Goal: Transaction & Acquisition: Purchase product/service

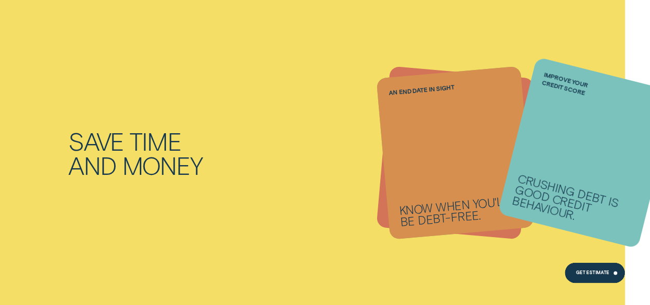
scroll to position [677, 0]
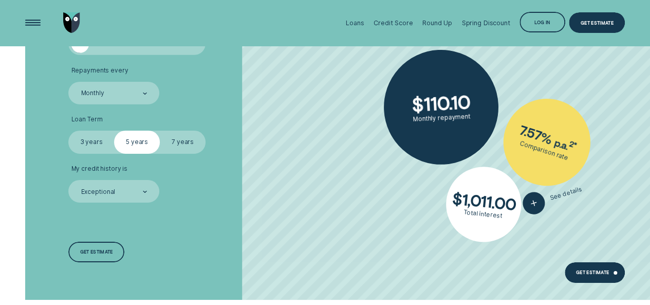
scroll to position [1639, 0]
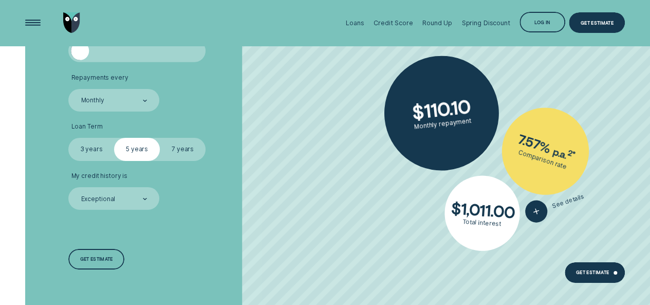
click at [98, 153] on label "3 years" at bounding box center [91, 149] width 46 height 23
click at [68, 138] on input "3 years" at bounding box center [68, 138] width 0 height 0
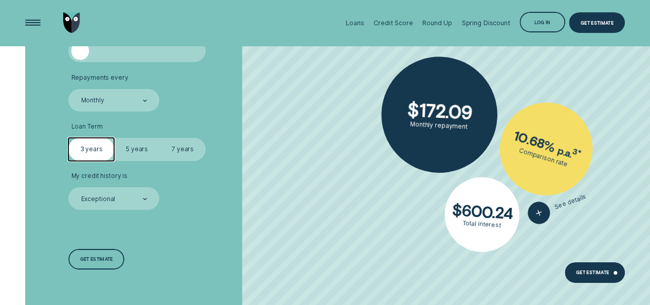
click at [129, 148] on label "5 years" at bounding box center [137, 149] width 46 height 23
click at [114, 138] on input "5 years" at bounding box center [114, 138] width 0 height 0
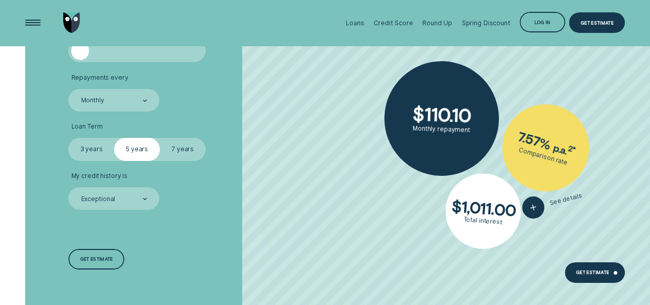
click at [91, 157] on label "3 years" at bounding box center [91, 149] width 46 height 23
click at [68, 138] on input "3 years" at bounding box center [68, 138] width 0 height 0
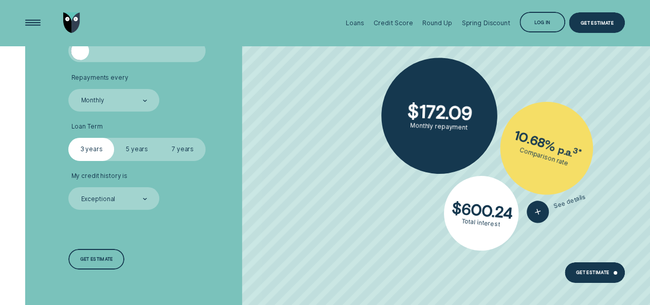
click at [123, 154] on label "5 years" at bounding box center [137, 149] width 46 height 23
click at [114, 138] on input "5 years" at bounding box center [114, 138] width 0 height 0
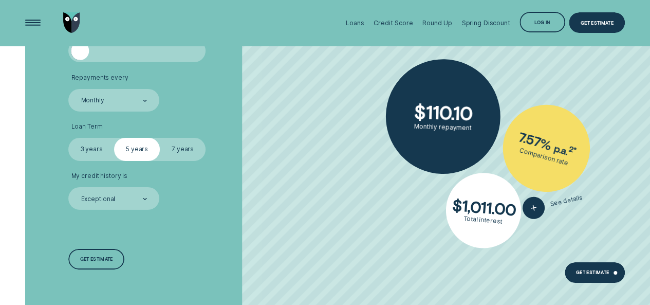
click at [82, 157] on label "3 years" at bounding box center [91, 149] width 46 height 23
click at [68, 138] on input "3 years" at bounding box center [68, 138] width 0 height 0
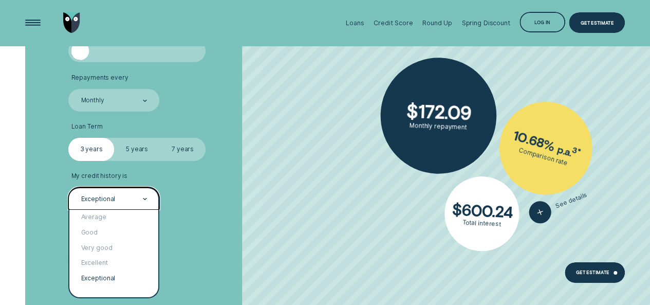
click at [90, 192] on div "Exceptional" at bounding box center [113, 198] width 91 height 23
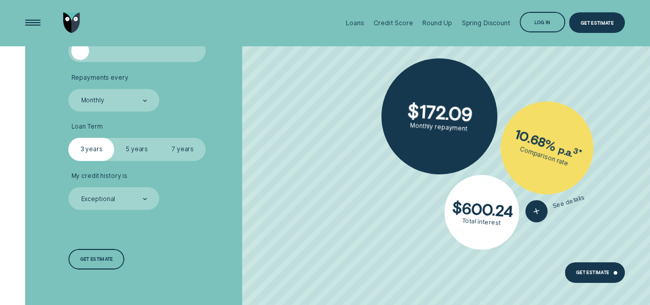
click at [224, 214] on div "Loan Amount ( $5k - $63k ) $ 5,000 Repayments every Monthly Loan Term Select Lo…" at bounding box center [173, 147] width 217 height 319
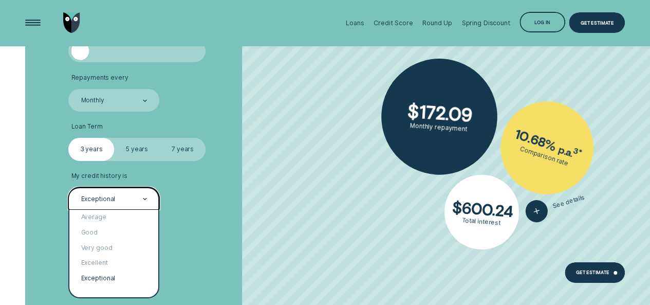
click at [92, 188] on div "Exceptional" at bounding box center [113, 198] width 91 height 23
click at [97, 234] on div "Good" at bounding box center [113, 232] width 89 height 15
